Goal: Check status

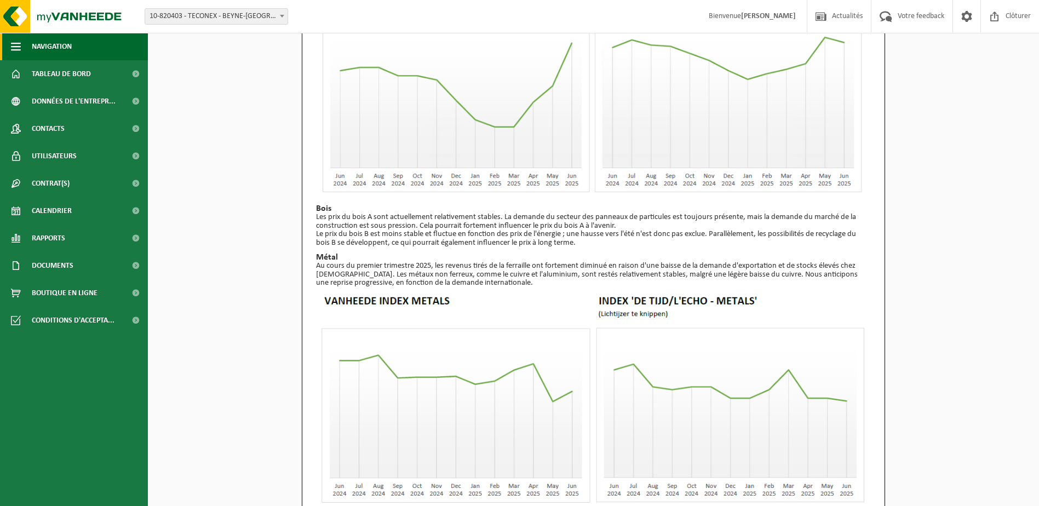
scroll to position [166, 0]
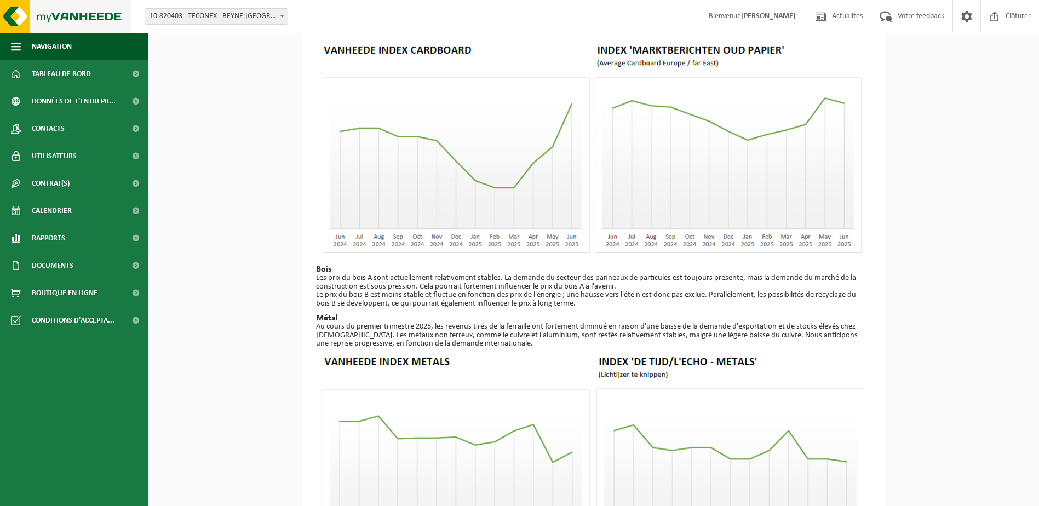
click at [64, 27] on img at bounding box center [65, 16] width 131 height 33
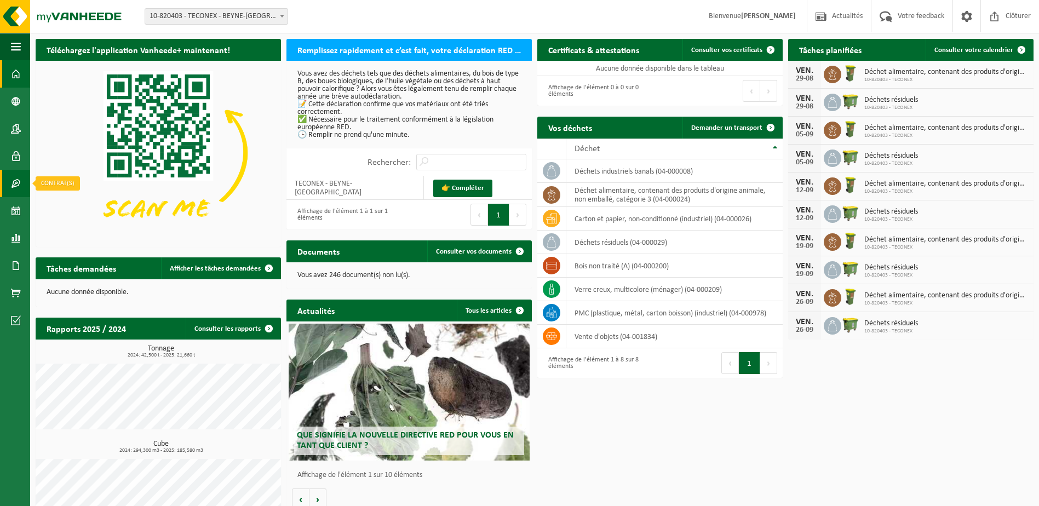
click at [21, 191] on link "Contrat(s)" at bounding box center [15, 183] width 30 height 27
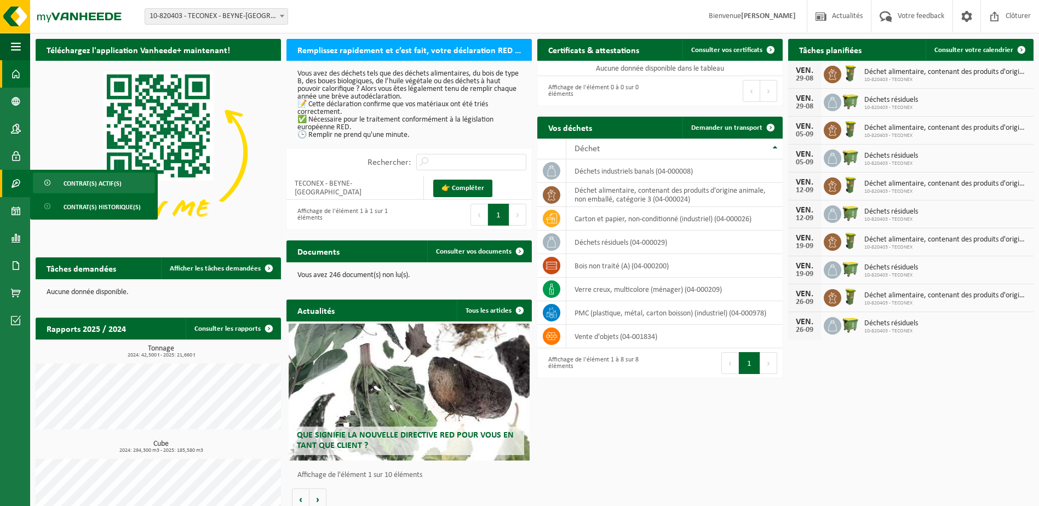
click at [113, 182] on span "Contrat(s) actif(s)" at bounding box center [93, 183] width 58 height 21
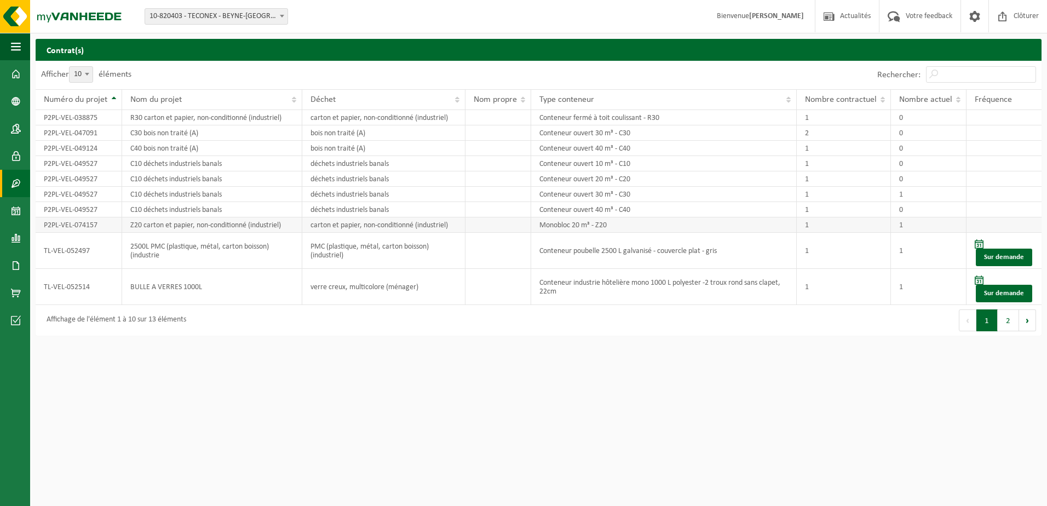
click at [641, 225] on td "Monobloc 20 m³ - Z20" at bounding box center [664, 224] width 266 height 15
click at [15, 213] on span at bounding box center [16, 210] width 10 height 27
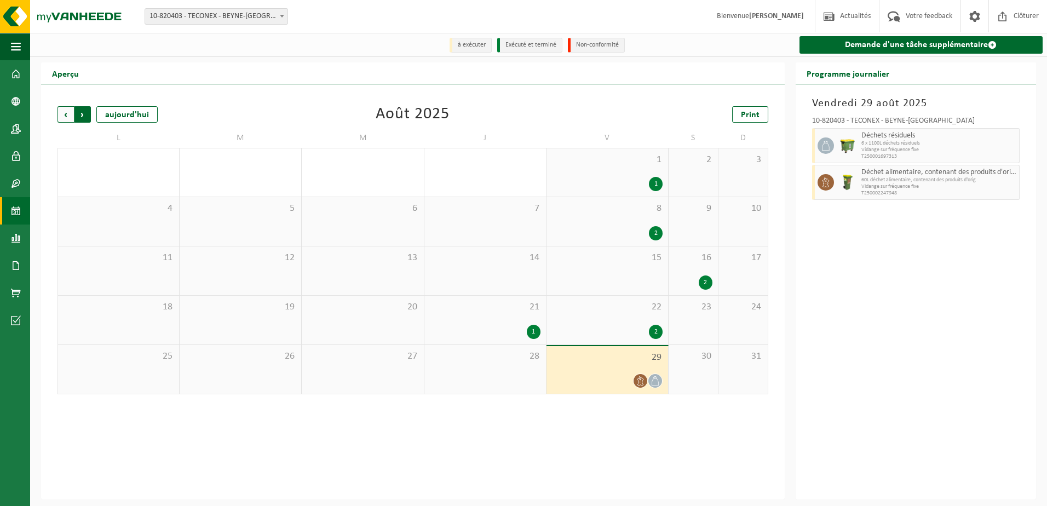
click at [66, 111] on span "Précédent" at bounding box center [66, 114] width 16 height 16
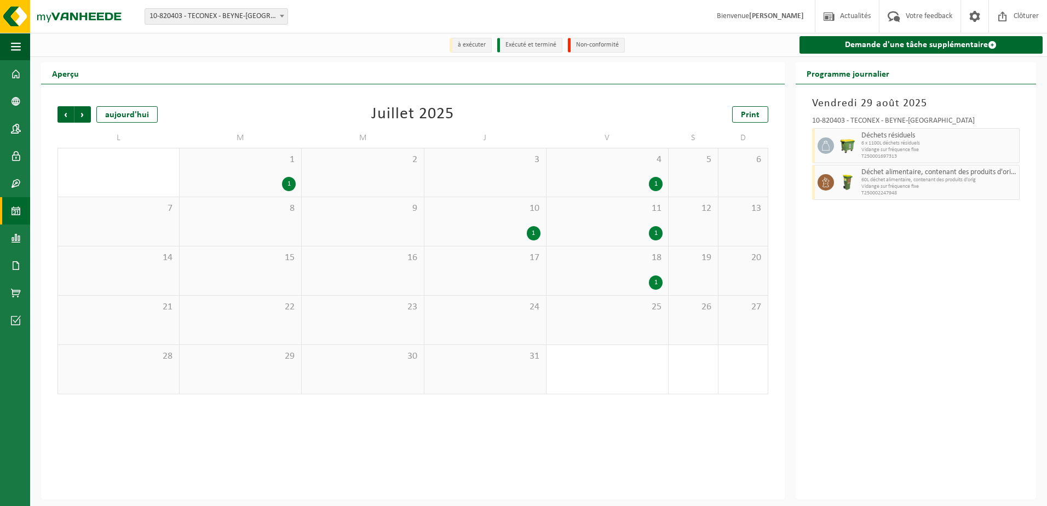
click at [66, 111] on span "Précédent" at bounding box center [66, 114] width 16 height 16
click at [135, 211] on span "3" at bounding box center [119, 209] width 110 height 12
